Goal: Task Accomplishment & Management: Use online tool/utility

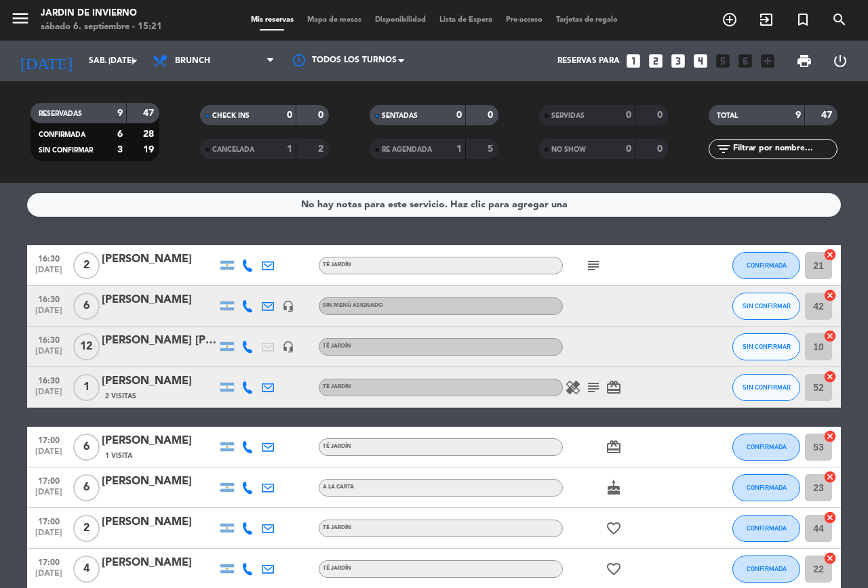
click at [696, 64] on icon "looks_4" at bounding box center [701, 61] width 18 height 18
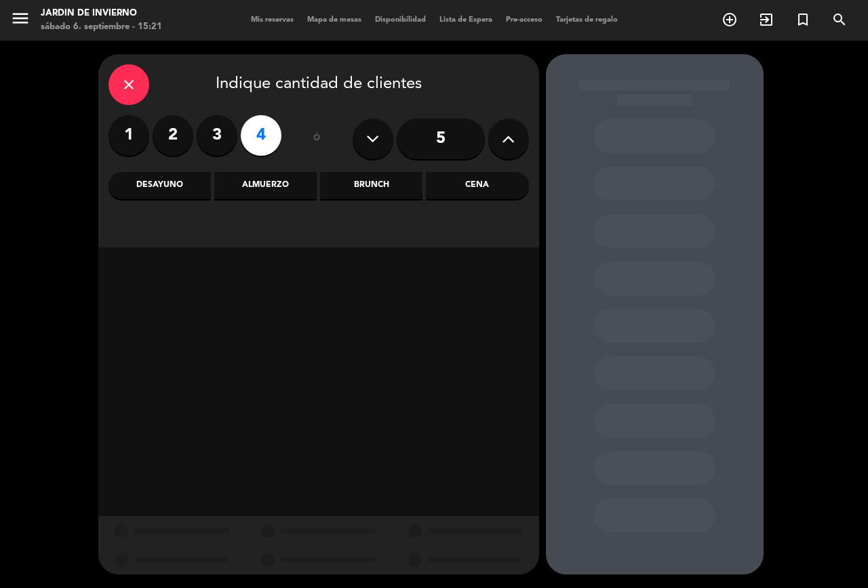
click at [364, 178] on div "Brunch" at bounding box center [371, 185] width 102 height 27
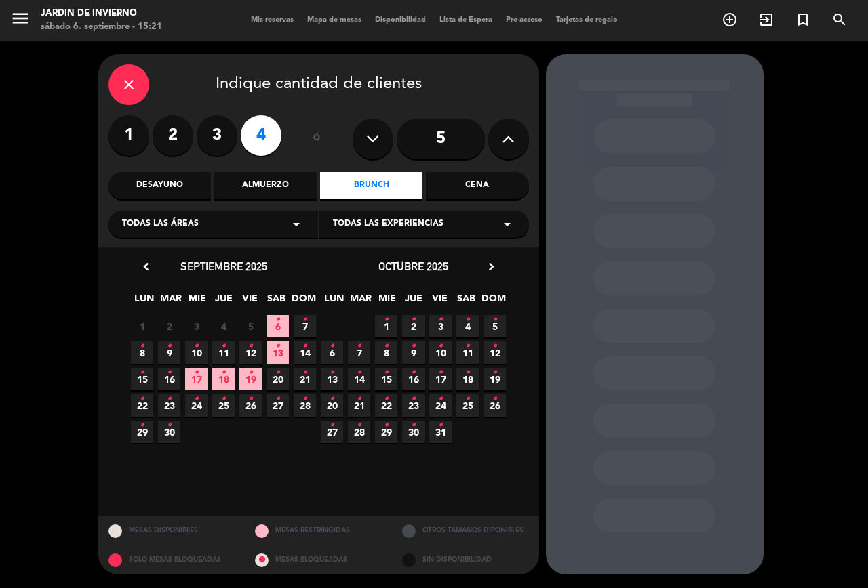
click at [284, 322] on span "6 •" at bounding box center [277, 326] width 22 height 22
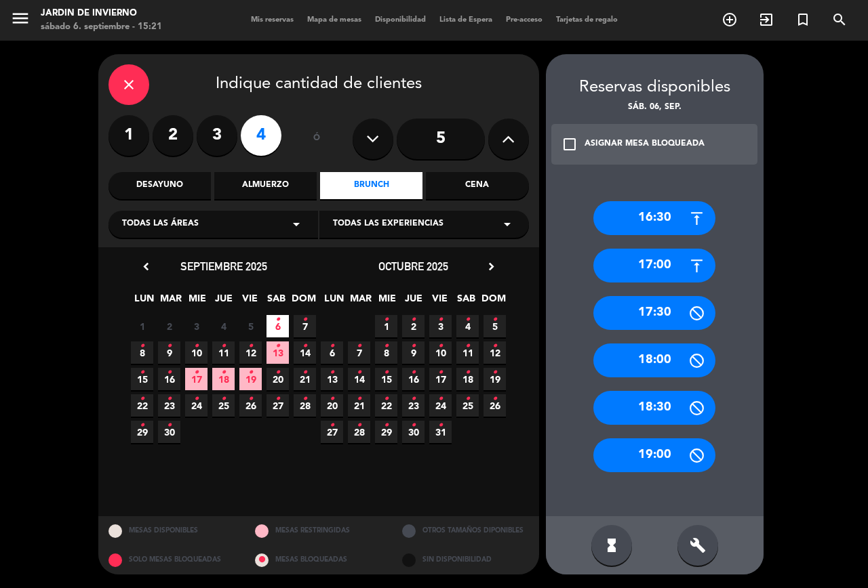
click at [137, 74] on div "close" at bounding box center [128, 84] width 41 height 41
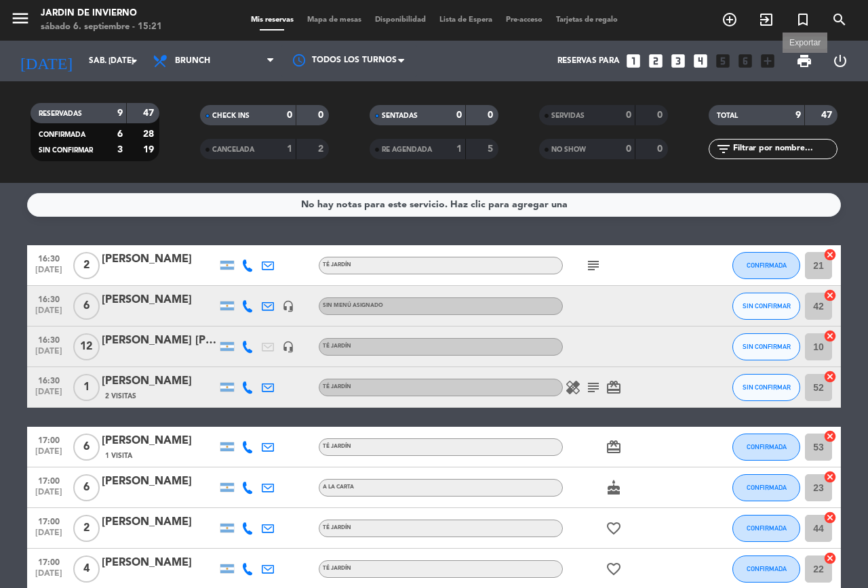
drag, startPoint x: 797, startPoint y: 66, endPoint x: 795, endPoint y: 73, distance: 7.7
click at [797, 65] on span "print" at bounding box center [804, 61] width 16 height 16
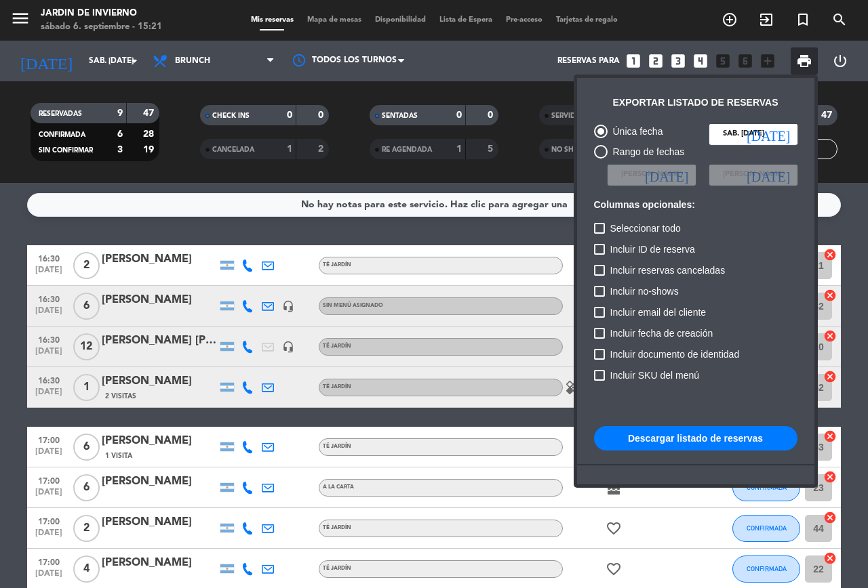
click at [646, 439] on button "Descargar listado de reservas" at bounding box center [695, 438] width 203 height 24
click at [802, 58] on span "print" at bounding box center [804, 61] width 16 height 16
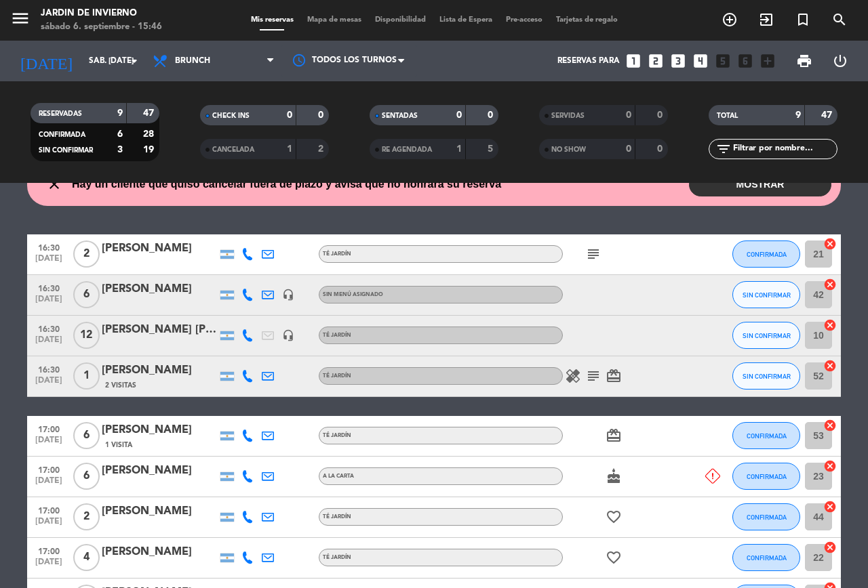
scroll to position [117, 0]
